Goal: Information Seeking & Learning: Learn about a topic

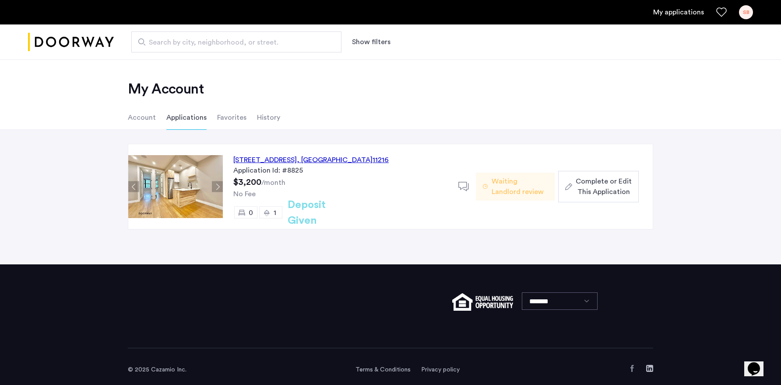
click at [682, 16] on link "My applications" at bounding box center [678, 12] width 51 height 11
click at [671, 15] on link "My applications" at bounding box center [678, 12] width 51 height 11
click at [251, 213] on span "0" at bounding box center [251, 213] width 4 height 7
click at [185, 176] on img at bounding box center [175, 186] width 95 height 63
click at [271, 160] on div "[STREET_ADDRESS]" at bounding box center [310, 160] width 155 height 11
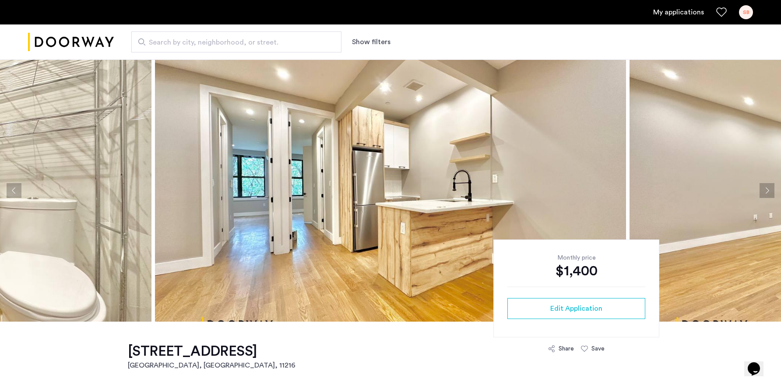
click at [418, 159] on img at bounding box center [390, 191] width 471 height 263
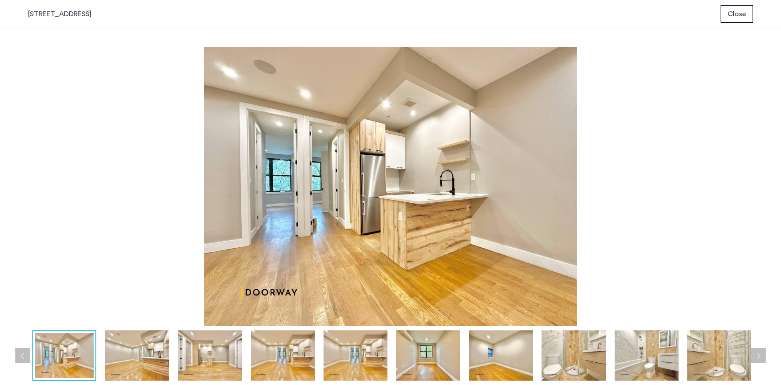
click at [511, 371] on img at bounding box center [501, 356] width 64 height 50
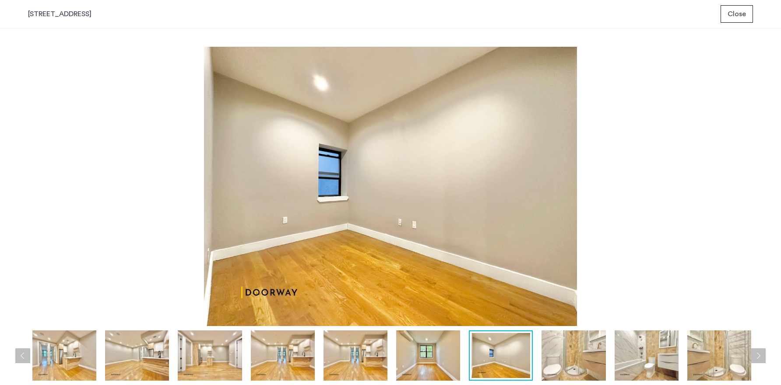
click at [577, 365] on img at bounding box center [573, 356] width 64 height 50
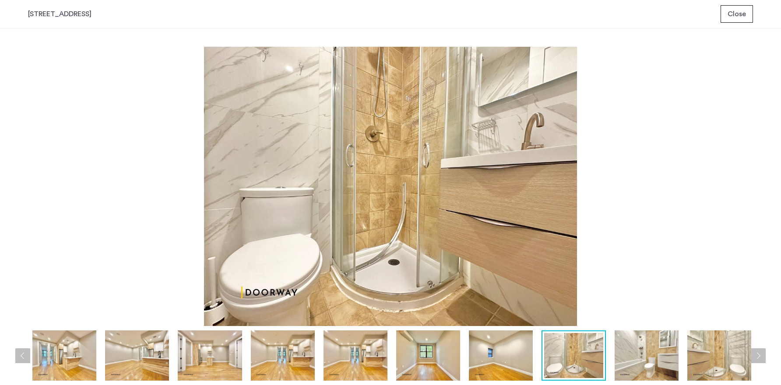
click at [196, 371] on img at bounding box center [210, 356] width 64 height 50
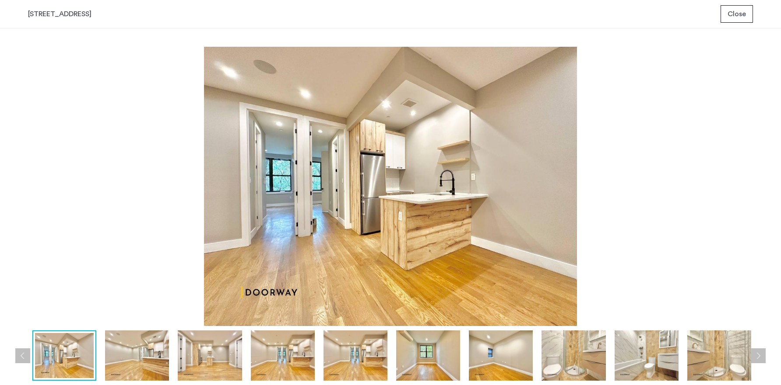
click at [739, 17] on span "Close" at bounding box center [736, 14] width 18 height 11
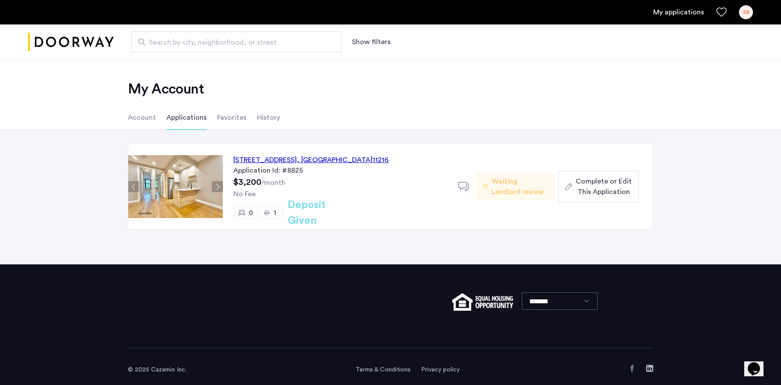
click at [138, 119] on li "Account" at bounding box center [142, 117] width 28 height 25
